Goal: Transaction & Acquisition: Purchase product/service

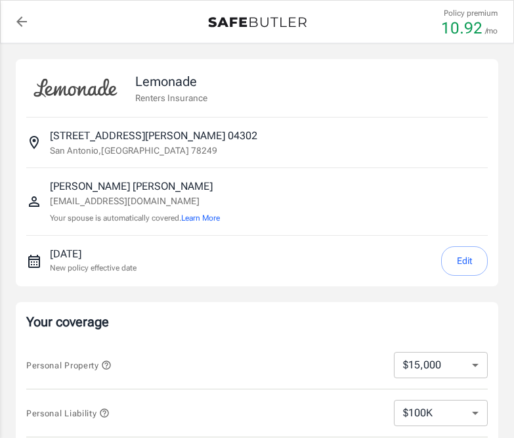
select select "15000"
select select "500"
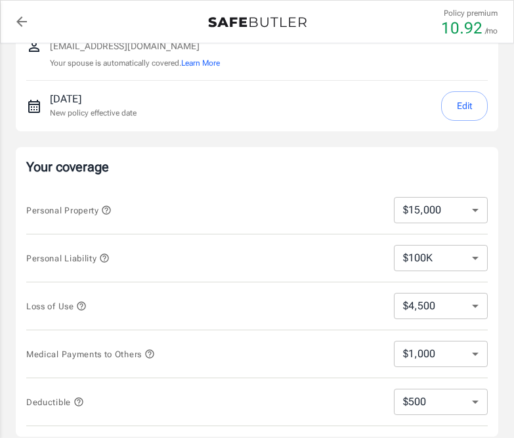
scroll to position [156, 0]
click at [459, 94] on button "Edit" at bounding box center [464, 106] width 47 height 30
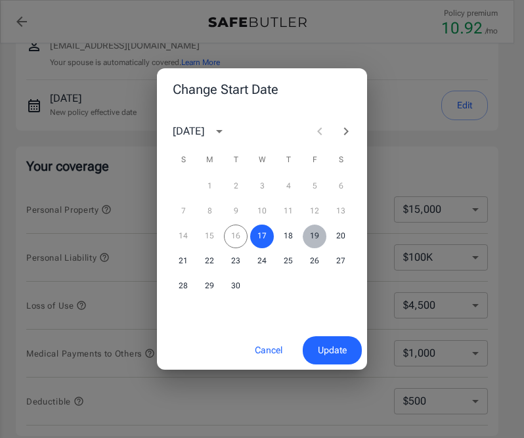
click at [314, 234] on button "19" at bounding box center [315, 237] width 24 height 24
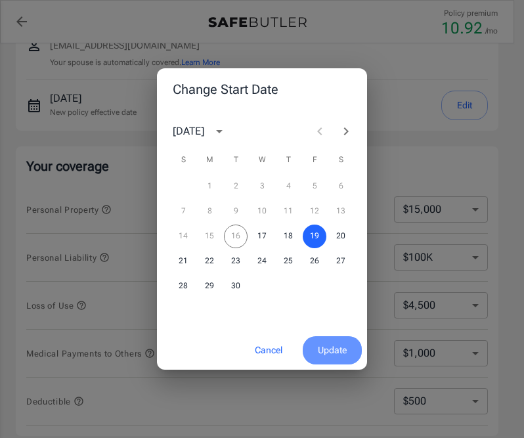
click at [342, 352] on span "Update" at bounding box center [332, 350] width 29 height 16
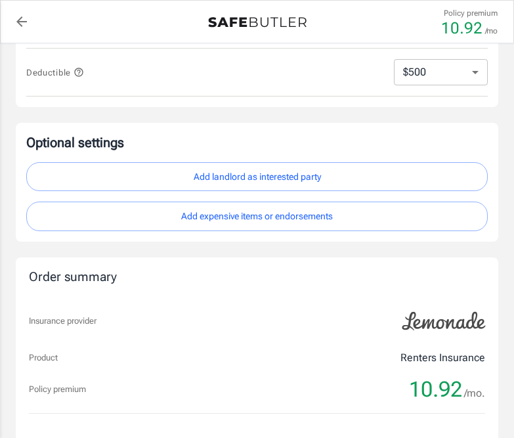
scroll to position [484, 0]
click at [332, 170] on button "Add landlord as interested party" at bounding box center [257, 178] width 462 height 30
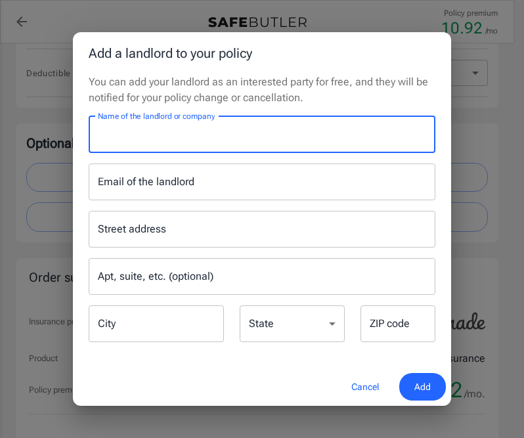
click at [320, 140] on input "Name of the landlord or company" at bounding box center [262, 134] width 347 height 37
type input "Nova Apartments"
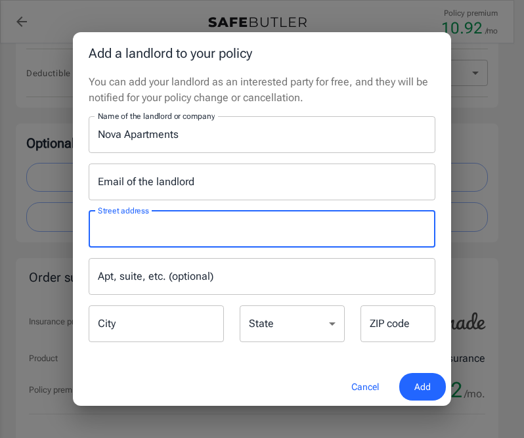
click at [277, 230] on input "Street address" at bounding box center [262, 229] width 335 height 25
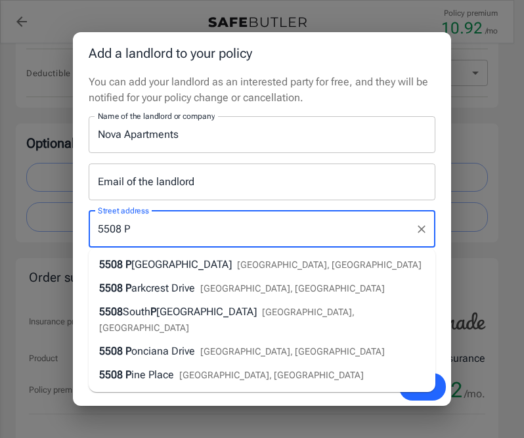
click at [226, 291] on span "[GEOGRAPHIC_DATA], [GEOGRAPHIC_DATA]" at bounding box center [292, 288] width 184 height 11
type input "[STREET_ADDRESS]"
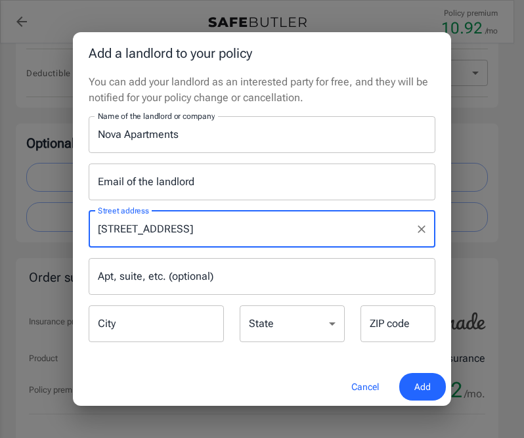
type input "Austin"
select select "[GEOGRAPHIC_DATA]"
type input "78731"
type input "[STREET_ADDRESS]"
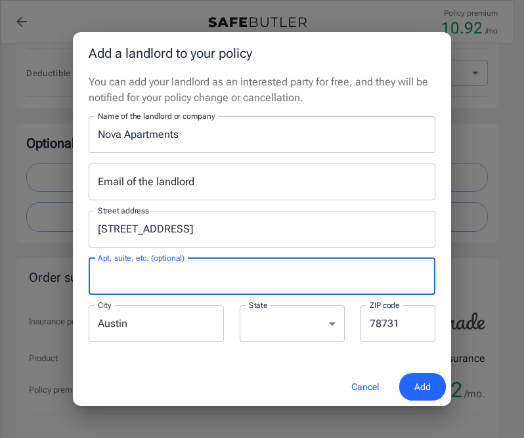
click at [231, 270] on input "Apt, suite, etc. (optional)" at bounding box center [262, 276] width 347 height 37
type input "Suite 210"
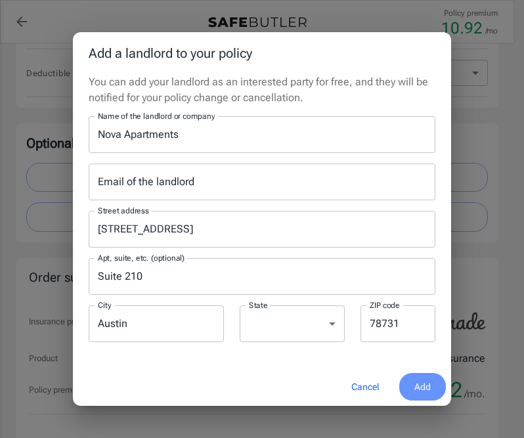
click at [439, 385] on button "Add" at bounding box center [422, 387] width 47 height 28
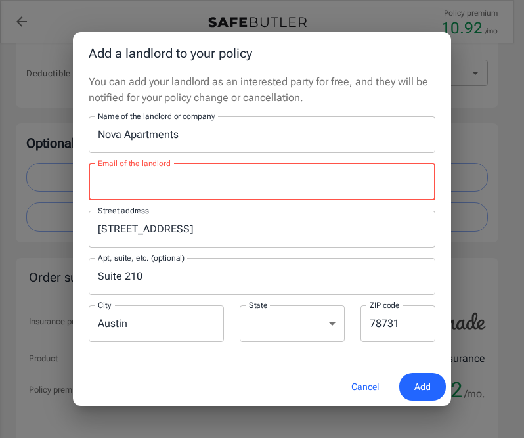
click at [305, 180] on input "Email of the landlord" at bounding box center [262, 181] width 347 height 37
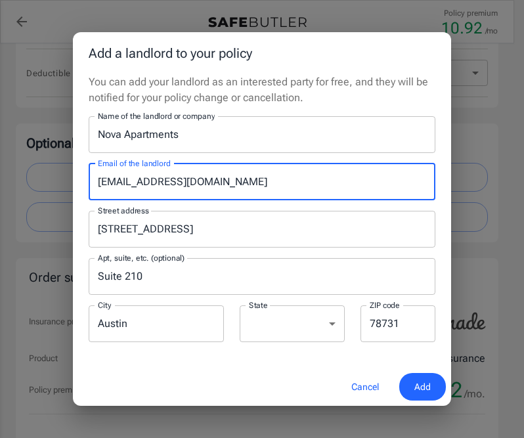
type input "[EMAIL_ADDRESS][DOMAIN_NAME]"
click at [415, 391] on span "Add" at bounding box center [422, 387] width 16 height 16
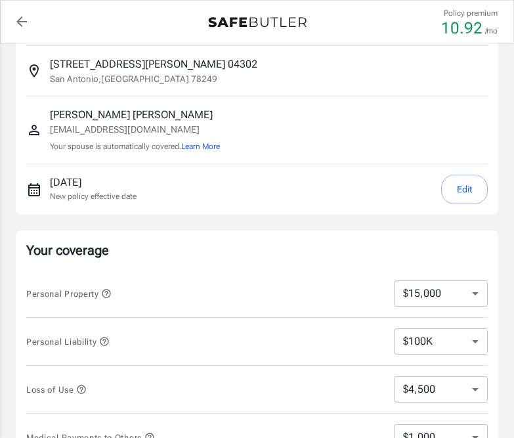
scroll to position [0, 0]
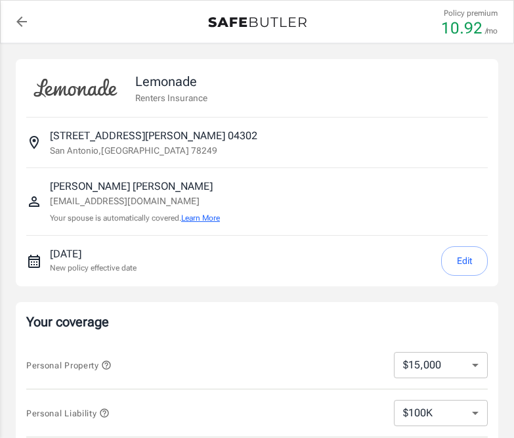
click at [213, 219] on button "Learn More" at bounding box center [200, 218] width 39 height 12
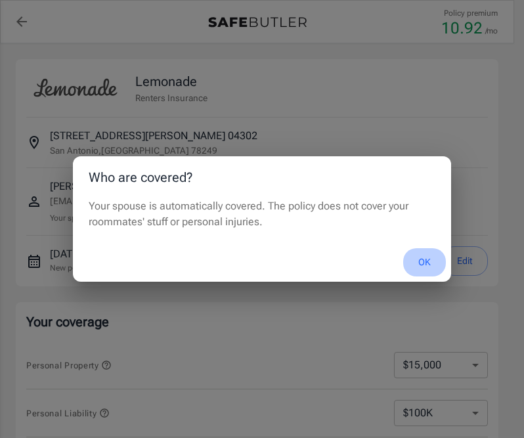
click at [422, 259] on button "OK" at bounding box center [424, 262] width 43 height 28
